Goal: Task Accomplishment & Management: Manage account settings

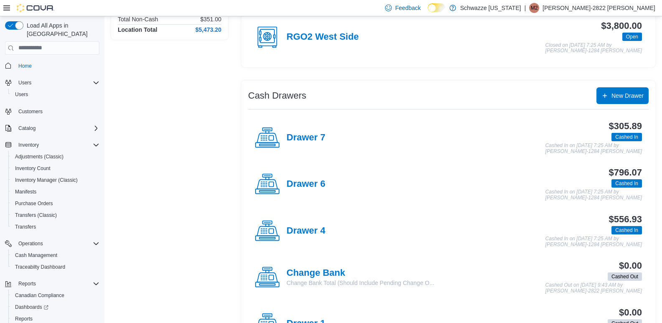
scroll to position [83, 0]
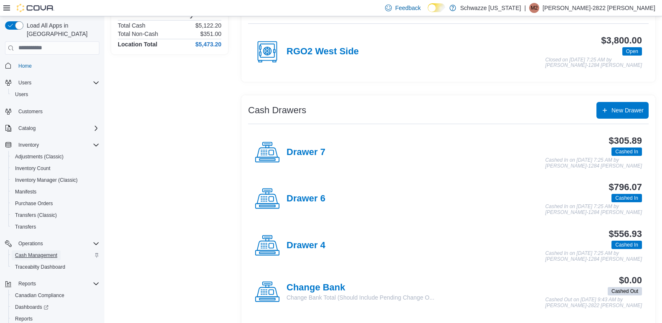
click at [58, 250] on link "Cash Management" at bounding box center [36, 255] width 49 height 10
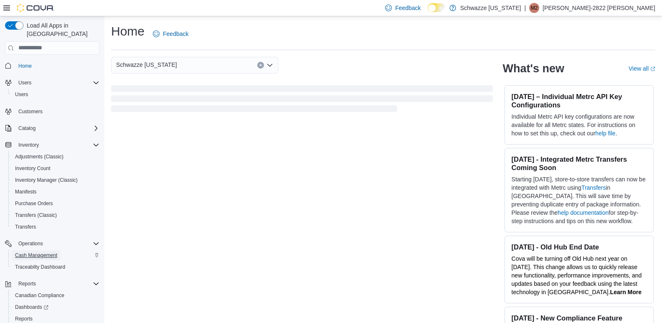
click at [49, 252] on span "Cash Management" at bounding box center [36, 255] width 42 height 7
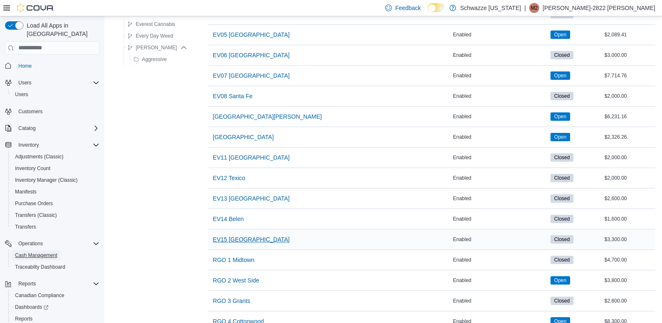
scroll to position [209, 0]
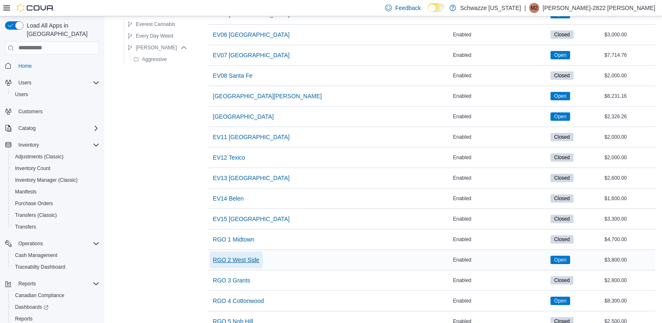
click at [237, 254] on span "RGO 2 West Side" at bounding box center [236, 259] width 46 height 17
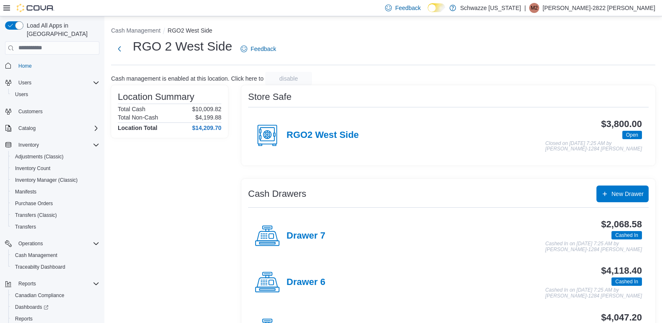
scroll to position [42, 0]
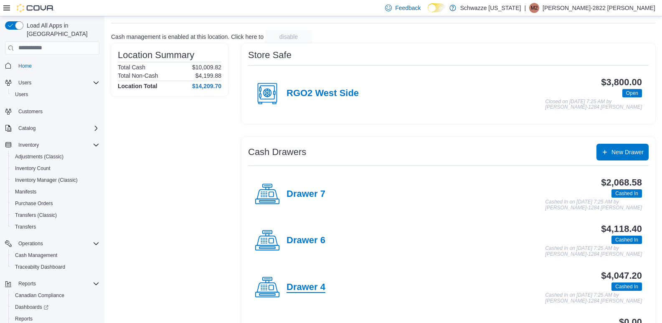
click at [317, 288] on h4 "Drawer 4" at bounding box center [305, 287] width 39 height 11
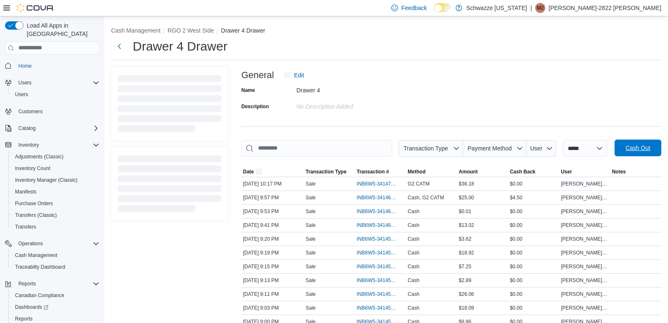
click at [647, 152] on span "Cash Out" at bounding box center [637, 147] width 37 height 17
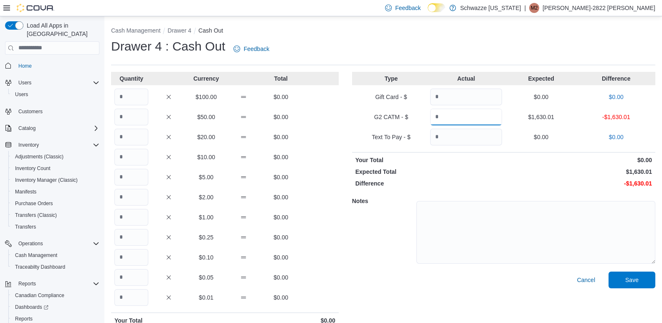
click at [479, 116] on input "Quantity" at bounding box center [466, 117] width 72 height 17
type input "*******"
drag, startPoint x: 104, startPoint y: 88, endPoint x: 120, endPoint y: 94, distance: 17.0
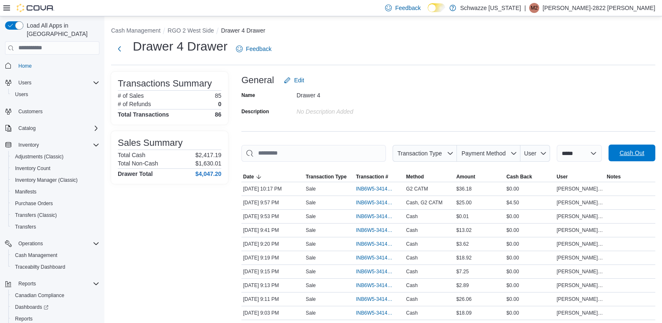
click at [641, 146] on span "Cash Out" at bounding box center [631, 152] width 37 height 17
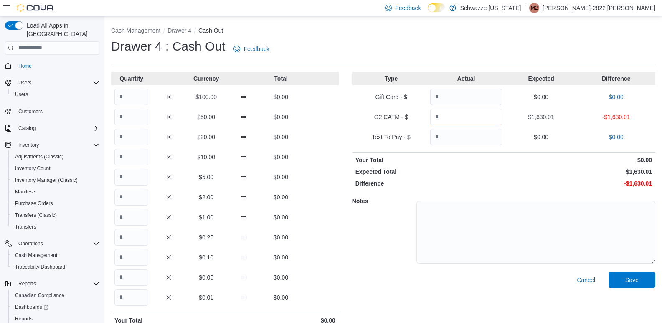
click at [457, 114] on input "Quantity" at bounding box center [466, 117] width 72 height 17
type input "*******"
click at [125, 93] on input "Quantity" at bounding box center [131, 96] width 34 height 17
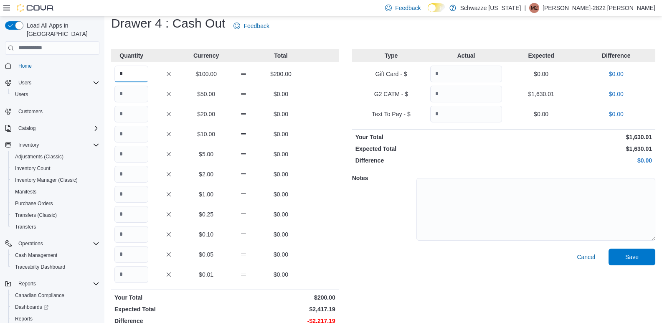
scroll to position [35, 0]
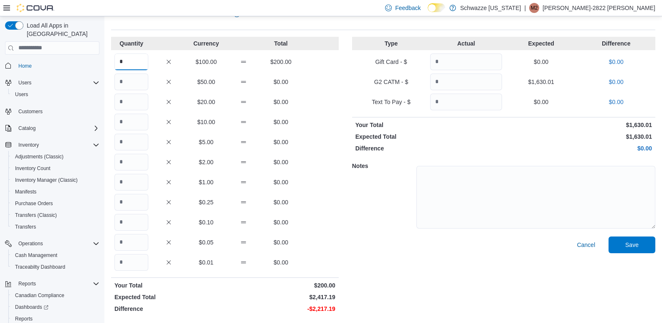
type input "*"
click at [138, 265] on input "Quantity" at bounding box center [131, 262] width 34 height 17
type input "******"
click at [634, 243] on span "Save" at bounding box center [631, 244] width 13 height 8
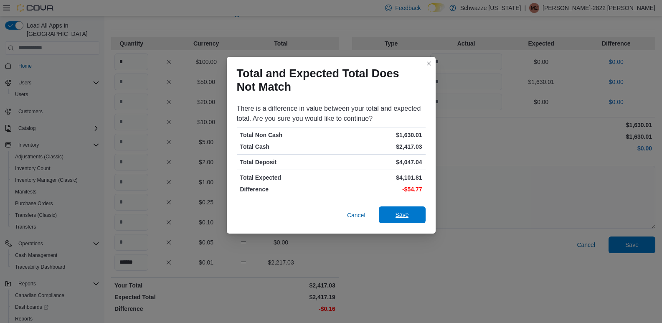
click at [399, 207] on div "Cancel Save" at bounding box center [331, 215] width 189 height 17
click at [411, 213] on span "Save" at bounding box center [402, 214] width 37 height 17
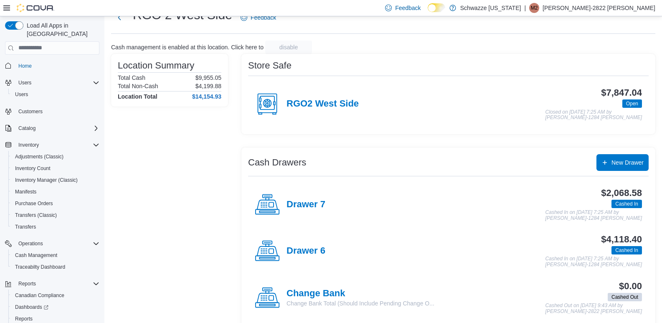
scroll to position [83, 0]
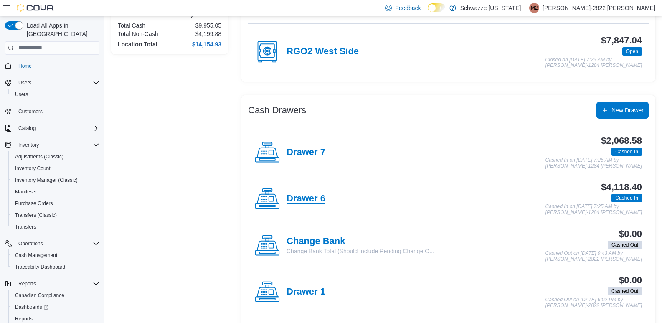
click at [311, 199] on h4 "Drawer 6" at bounding box center [305, 198] width 39 height 11
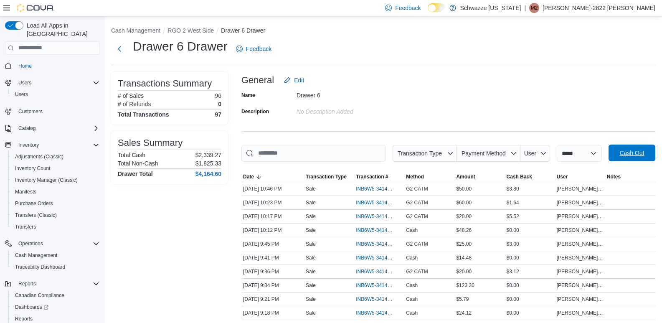
click at [644, 149] on span "Cash Out" at bounding box center [631, 153] width 25 height 8
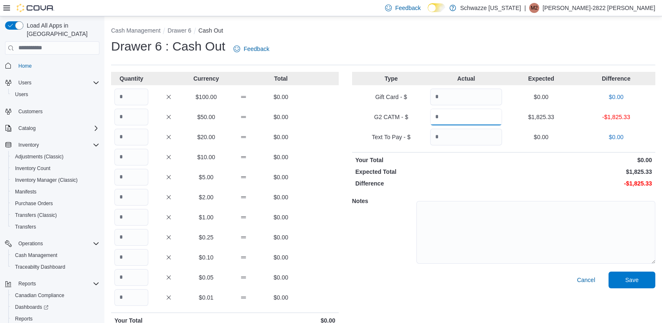
click at [485, 116] on input "Quantity" at bounding box center [466, 117] width 72 height 17
type input "*******"
click at [134, 94] on input "Quantity" at bounding box center [131, 96] width 34 height 17
type input "*"
click at [434, 44] on div "Drawer 6 : Cash Out Feedback" at bounding box center [383, 49] width 544 height 22
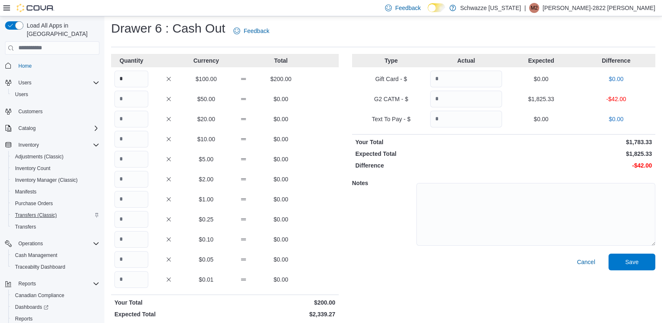
scroll to position [35, 0]
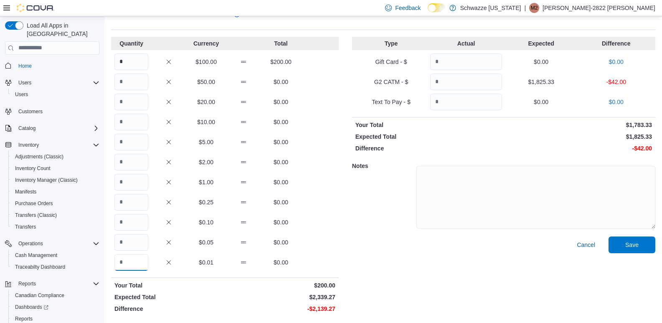
click at [125, 262] on input "Quantity" at bounding box center [131, 262] width 34 height 17
type input "******"
click at [632, 247] on span "Save" at bounding box center [631, 244] width 13 height 8
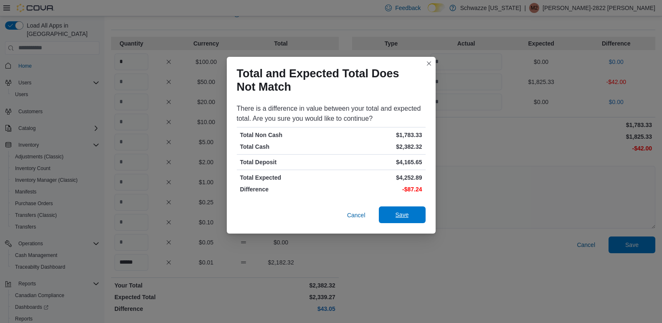
click at [405, 217] on span "Save" at bounding box center [401, 214] width 13 height 8
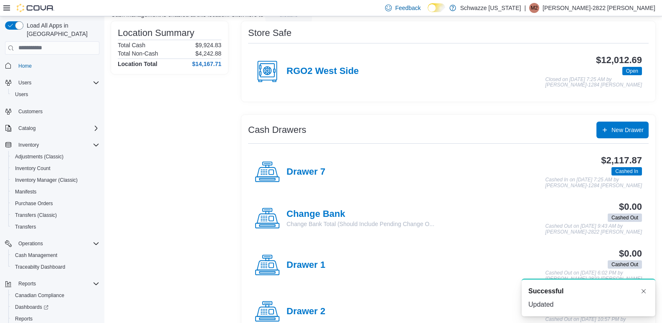
scroll to position [83, 0]
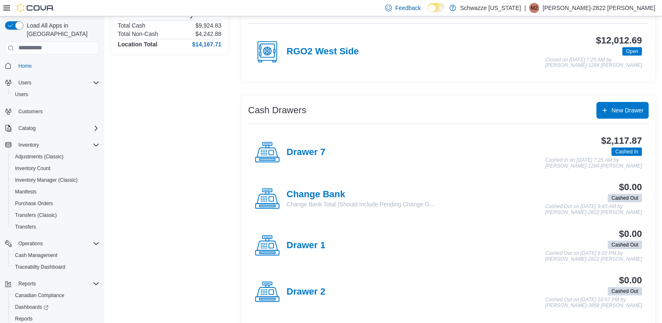
click at [308, 156] on h4 "Drawer 7" at bounding box center [305, 152] width 39 height 11
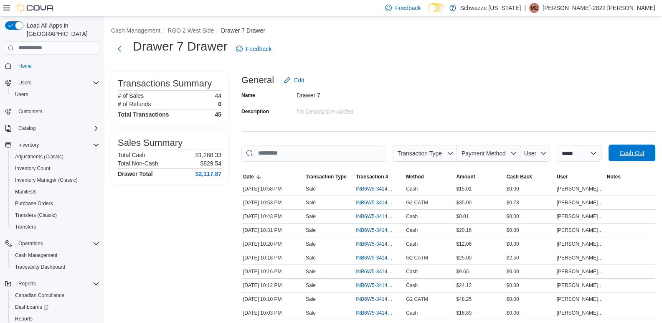
click at [650, 154] on span "Cash Out" at bounding box center [631, 152] width 37 height 17
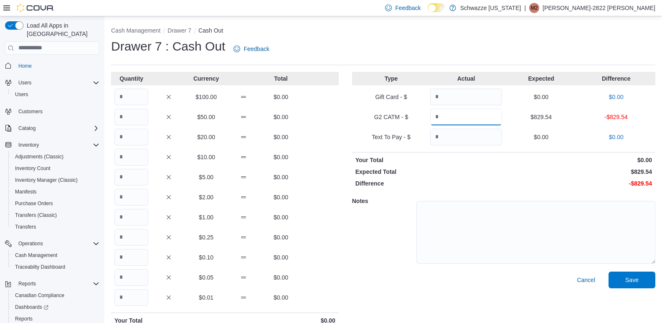
click at [458, 115] on input "Quantity" at bounding box center [466, 117] width 72 height 17
type input "******"
click at [142, 96] on input "Quantity" at bounding box center [131, 96] width 34 height 17
type input "*"
click at [364, 244] on div "Notes" at bounding box center [503, 231] width 303 height 81
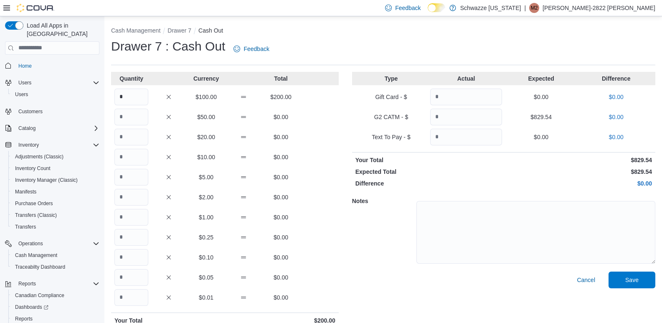
scroll to position [35, 0]
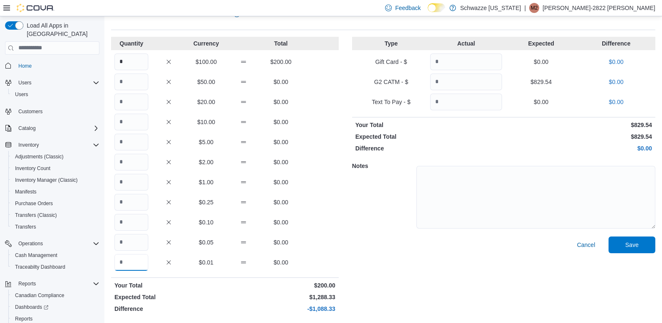
click at [127, 260] on input "Quantity" at bounding box center [131, 262] width 34 height 17
type input "******"
click at [638, 243] on span "Save" at bounding box center [631, 244] width 13 height 8
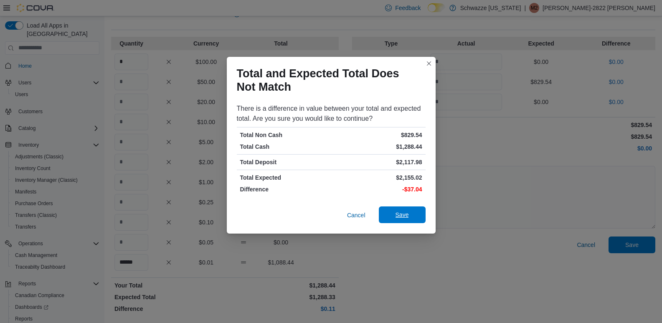
click at [401, 216] on span "Save" at bounding box center [401, 214] width 13 height 8
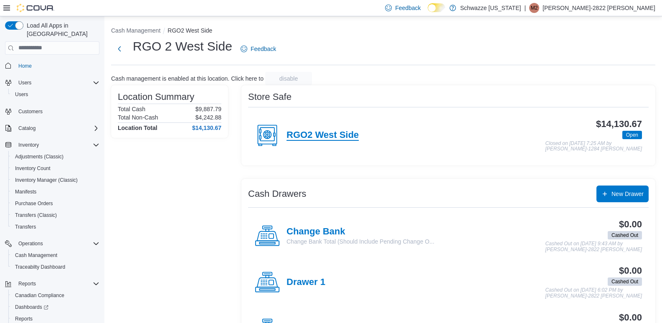
click at [311, 140] on h4 "RGO2 West Side" at bounding box center [322, 135] width 72 height 11
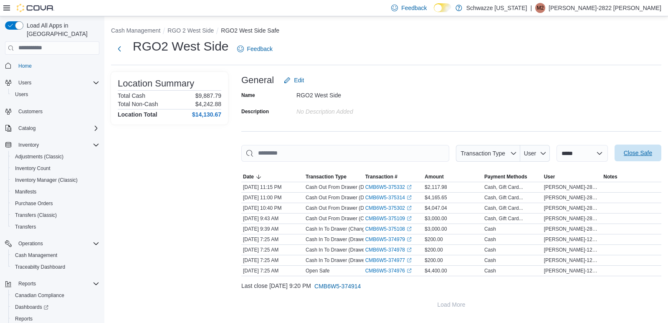
click at [645, 155] on span "Close Safe" at bounding box center [638, 153] width 28 height 8
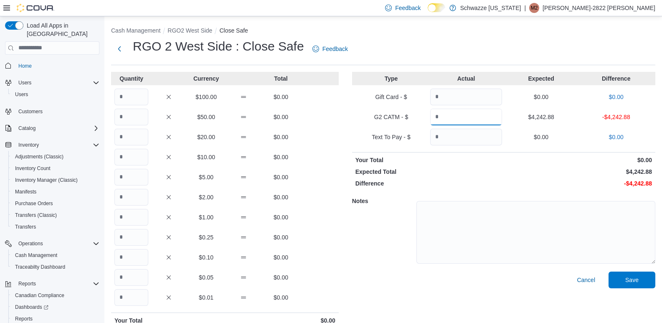
click at [488, 115] on input "Quantity" at bounding box center [466, 117] width 72 height 17
type input "*******"
click at [124, 94] on input "Quantity" at bounding box center [131, 96] width 34 height 17
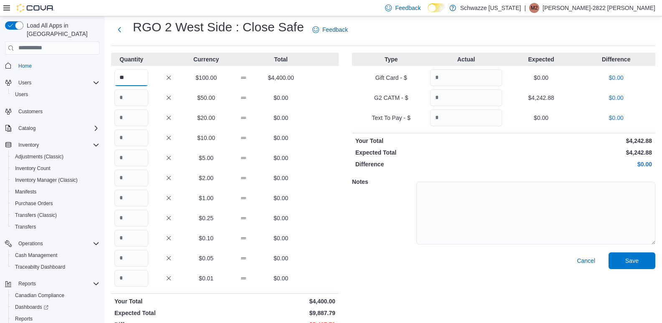
scroll to position [35, 0]
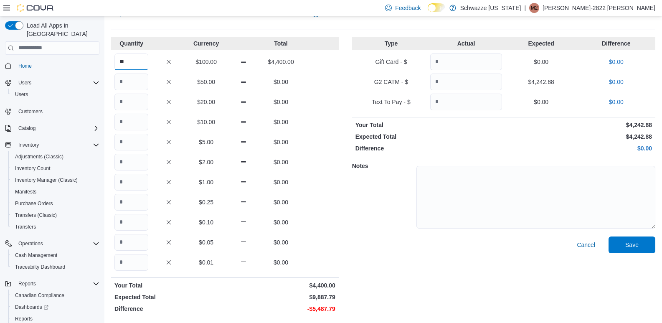
type input "**"
click at [136, 259] on input "Quantity" at bounding box center [131, 262] width 34 height 17
type input "******"
click at [368, 285] on div "Cancel Save" at bounding box center [503, 276] width 303 height 80
click at [634, 246] on span "Save" at bounding box center [631, 244] width 13 height 8
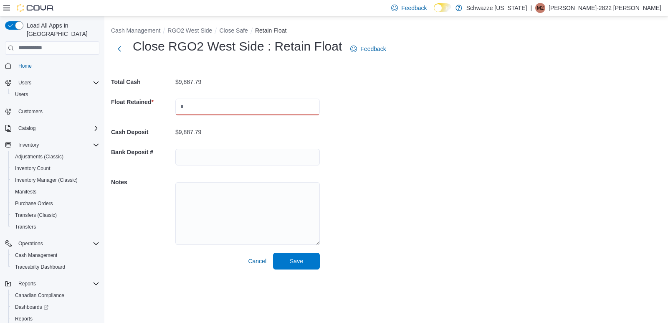
click at [208, 102] on input "text" at bounding box center [247, 107] width 144 height 17
type input "****"
click at [217, 153] on input "text" at bounding box center [247, 157] width 144 height 17
type input "*******"
click at [296, 256] on span "Save" at bounding box center [296, 260] width 37 height 17
